Goal: Task Accomplishment & Management: Use online tool/utility

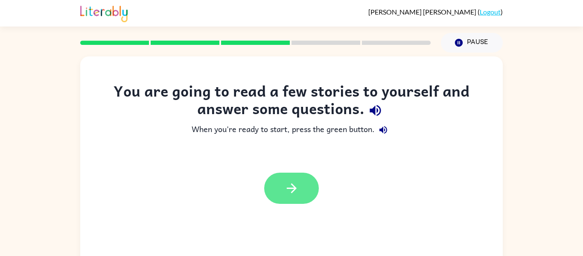
click at [286, 180] on button "button" at bounding box center [291, 187] width 55 height 31
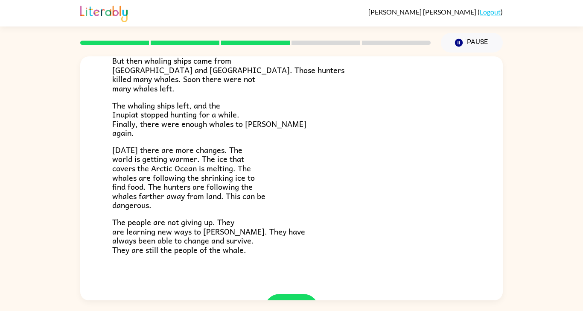
scroll to position [42, 0]
click at [289, 255] on icon "button" at bounding box center [291, 309] width 15 height 15
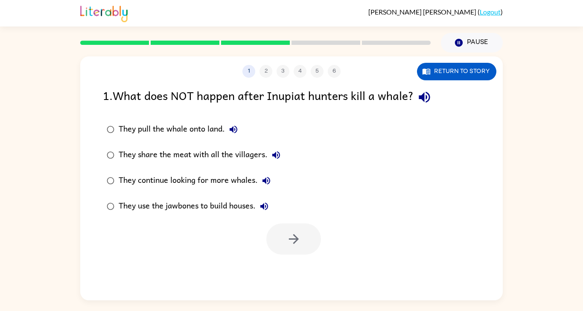
scroll to position [0, 0]
click at [229, 172] on div "They continue looking for more whales." at bounding box center [197, 180] width 156 height 17
click at [283, 223] on button "button" at bounding box center [293, 238] width 55 height 31
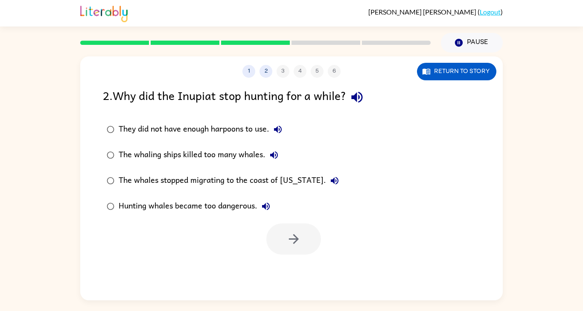
click at [223, 121] on div "They did not have enough harpoons to use." at bounding box center [203, 129] width 168 height 17
click at [230, 146] on div "The whaling ships killed too many whales." at bounding box center [201, 154] width 164 height 17
click at [291, 231] on icon "button" at bounding box center [293, 238] width 15 height 15
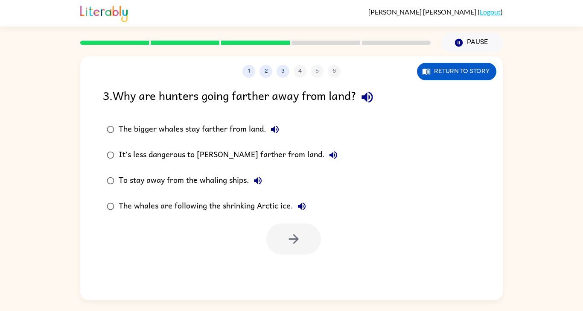
click at [229, 197] on div "The whales are following the shrinking Arctic ice." at bounding box center [215, 205] width 192 height 17
click at [296, 234] on icon "button" at bounding box center [293, 239] width 10 height 10
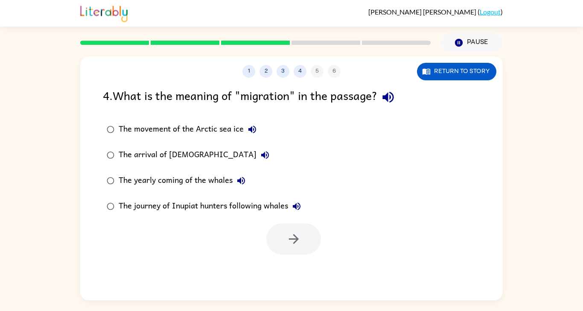
click at [230, 197] on div "The journey of Inupiat hunters following whales" at bounding box center [212, 205] width 186 height 17
click at [298, 231] on icon "button" at bounding box center [293, 238] width 15 height 15
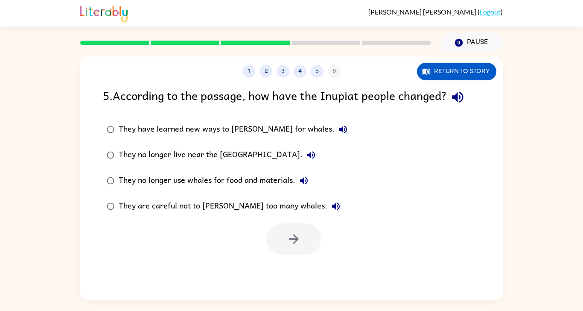
click at [145, 197] on div "They are careful not to [PERSON_NAME] too many whales." at bounding box center [232, 205] width 226 height 17
click at [311, 223] on button "button" at bounding box center [293, 238] width 55 height 31
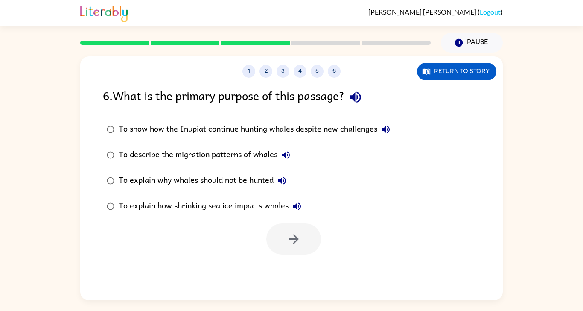
scroll to position [35, 0]
click at [277, 121] on div "To show how the Inupiat continue hunting whales despite new challenges" at bounding box center [257, 129] width 276 height 17
click at [292, 231] on icon "button" at bounding box center [293, 238] width 15 height 15
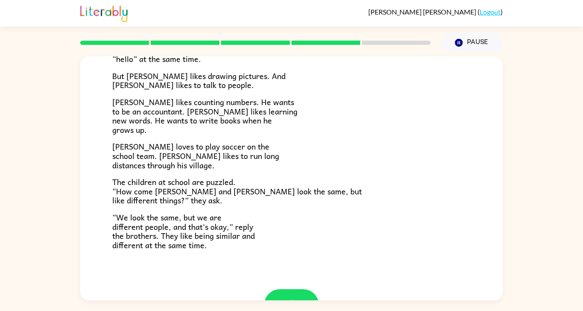
scroll to position [151, 0]
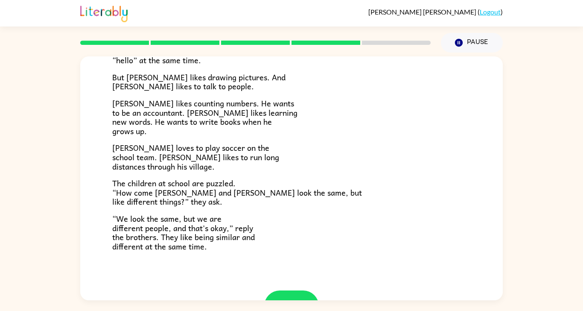
click at [284, 255] on icon "button" at bounding box center [291, 305] width 15 height 15
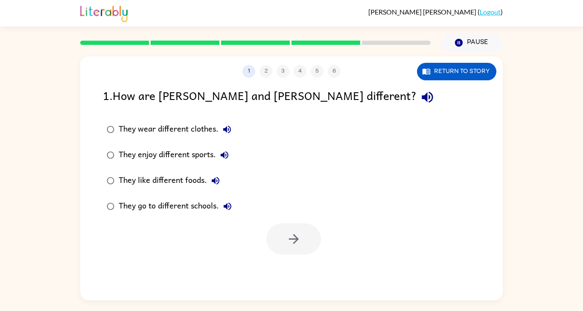
click at [174, 146] on div "They enjoy different sports." at bounding box center [176, 154] width 114 height 17
click at [312, 223] on button "button" at bounding box center [293, 238] width 55 height 31
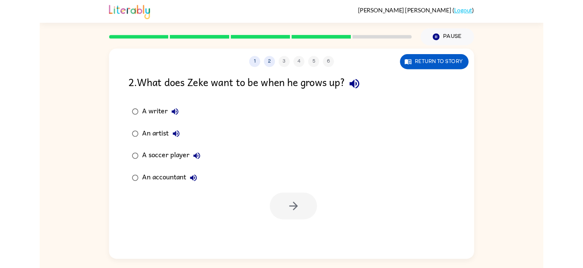
scroll to position [32, 0]
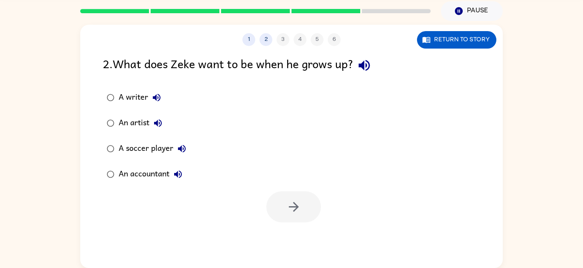
click at [139, 100] on div "A writer" at bounding box center [142, 97] width 46 height 17
click at [317, 214] on button "button" at bounding box center [293, 207] width 55 height 31
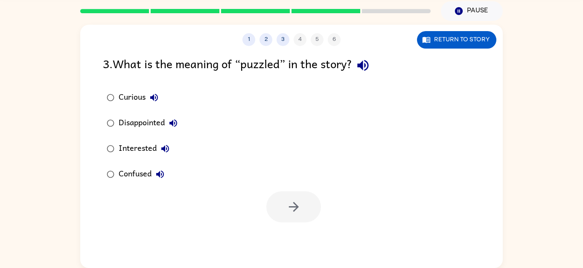
click at [133, 175] on div "Confused" at bounding box center [144, 174] width 50 height 17
click at [300, 211] on icon "button" at bounding box center [293, 207] width 15 height 15
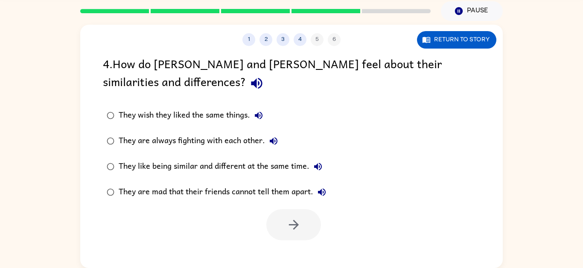
click at [230, 165] on div "They like being similar and different at the same time." at bounding box center [223, 166] width 208 height 17
click at [299, 222] on icon "button" at bounding box center [293, 225] width 15 height 15
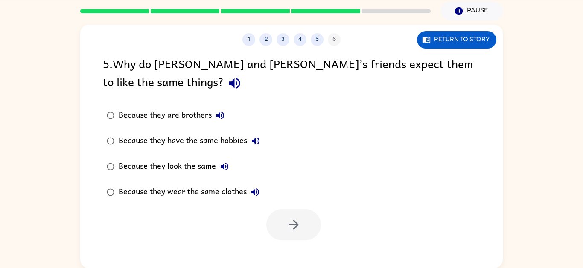
click at [160, 172] on div "Because they look the same" at bounding box center [176, 166] width 114 height 17
click at [320, 215] on div at bounding box center [293, 224] width 55 height 31
click at [300, 215] on button "button" at bounding box center [293, 224] width 55 height 31
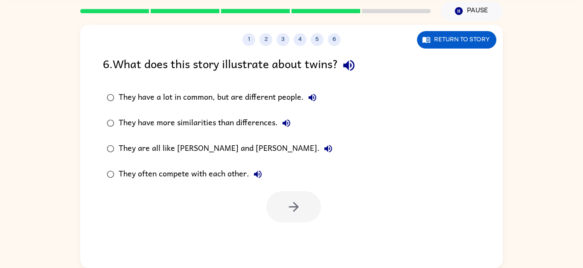
click at [265, 107] on label "They have a lot in common, but are different people." at bounding box center [219, 98] width 243 height 26
click at [296, 202] on icon "button" at bounding box center [293, 207] width 15 height 15
